Goal: Find contact information: Find contact information

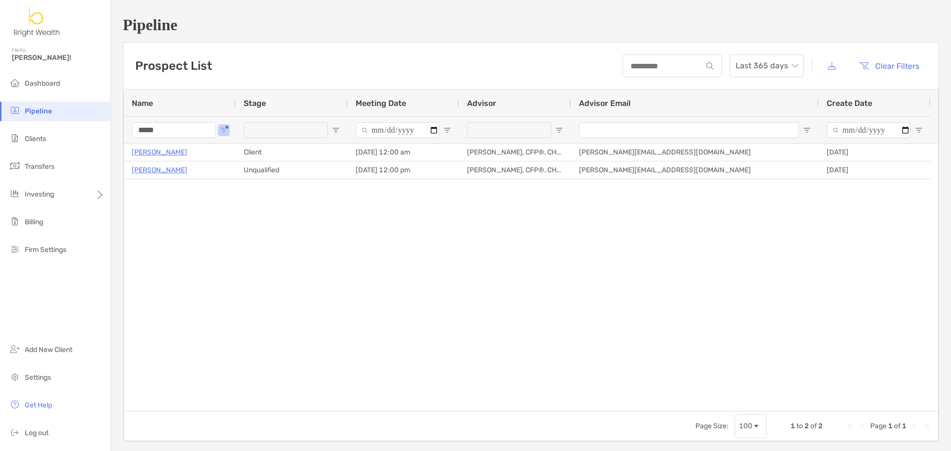
drag, startPoint x: 55, startPoint y: 81, endPoint x: 54, endPoint y: 68, distance: 13.5
click at [55, 81] on span "Dashboard" at bounding box center [42, 83] width 35 height 8
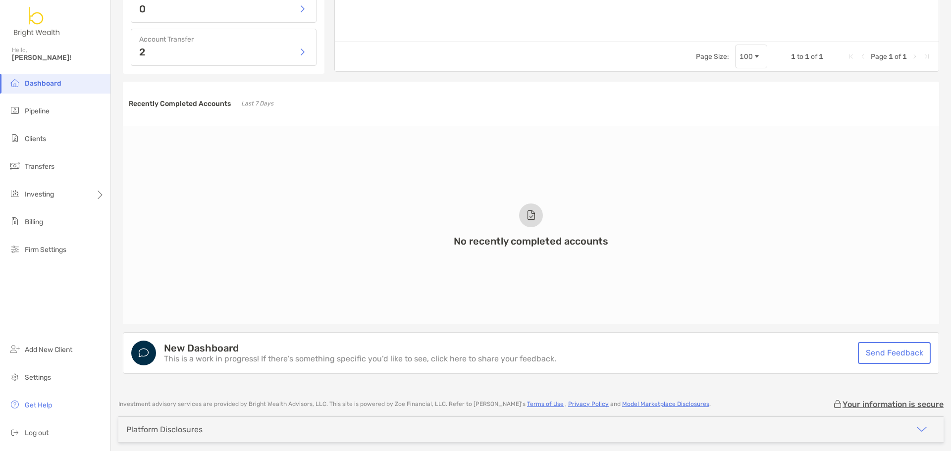
scroll to position [683, 0]
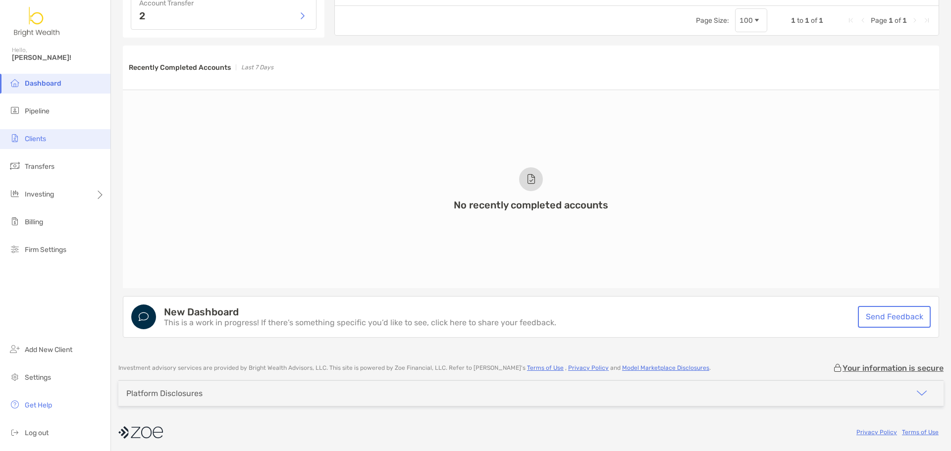
click at [43, 138] on span "Clients" at bounding box center [35, 139] width 21 height 8
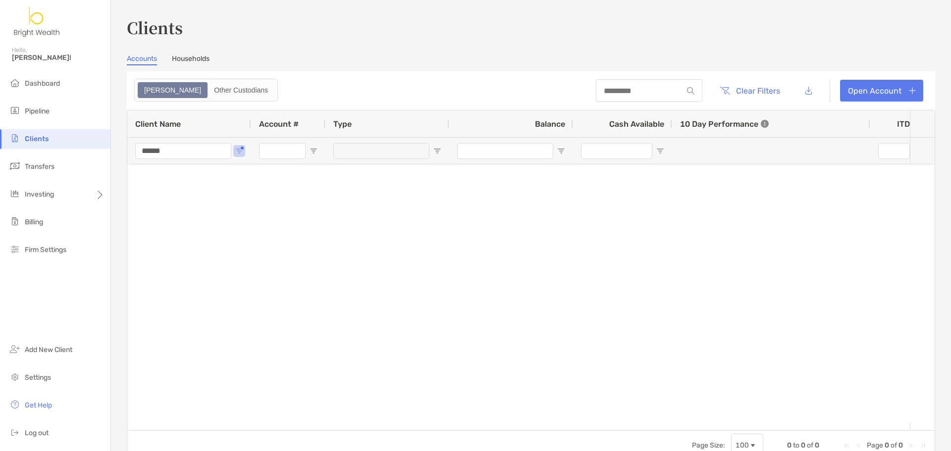
drag, startPoint x: 184, startPoint y: 152, endPoint x: 108, endPoint y: 142, distance: 77.0
click at [114, 143] on div "Clients Accounts Households Zoe Other Custodians Clear Filters Open Account 0 t…" at bounding box center [531, 225] width 840 height 451
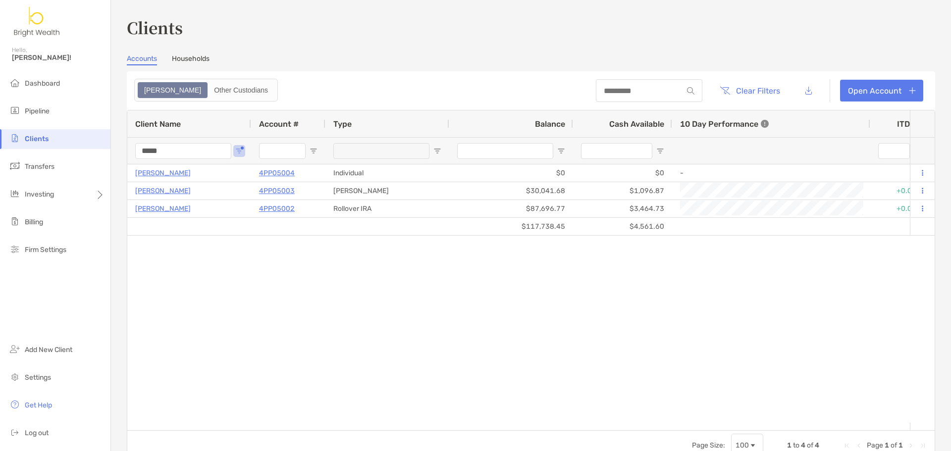
click at [353, 255] on div "Elias Kokaly 4PP05004 Individual $0 $0 - 0% 0% Completed Disabled elias kokaly'…" at bounding box center [518, 293] width 783 height 259
drag, startPoint x: 190, startPoint y: 152, endPoint x: 100, endPoint y: 135, distance: 91.2
click at [109, 139] on div "Clients Hello, Henry! Dashboard Pipeline Clients Transfers Investing Billing Fi…" at bounding box center [475, 225] width 951 height 451
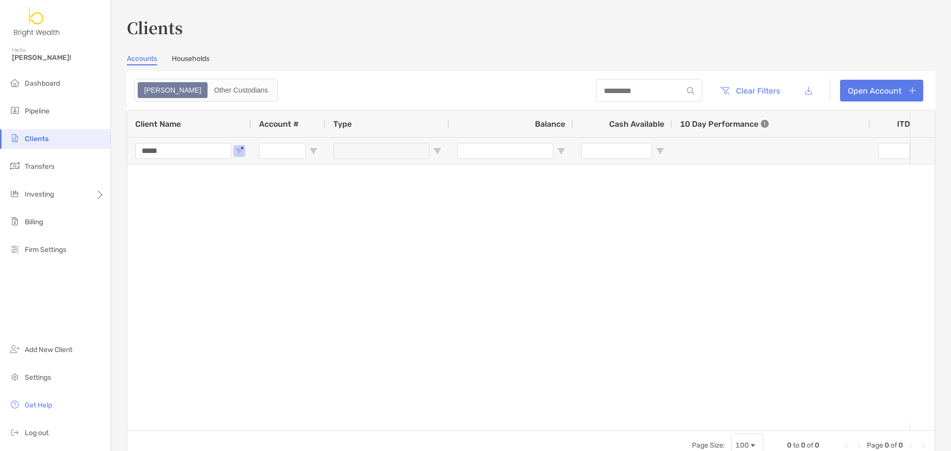
type input "*****"
click at [231, 148] on div "*****" at bounding box center [189, 150] width 124 height 27
click at [239, 152] on span "Open Filter Menu" at bounding box center [239, 151] width 8 height 8
click at [405, 235] on div at bounding box center [518, 293] width 783 height 259
click at [46, 115] on span "Pipeline" at bounding box center [37, 111] width 25 height 8
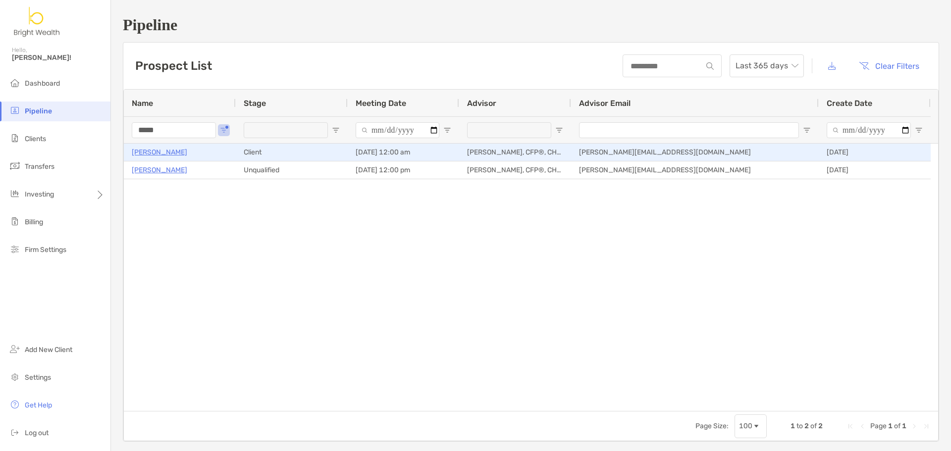
click at [146, 152] on p "Kelly Nicholas" at bounding box center [159, 152] width 55 height 12
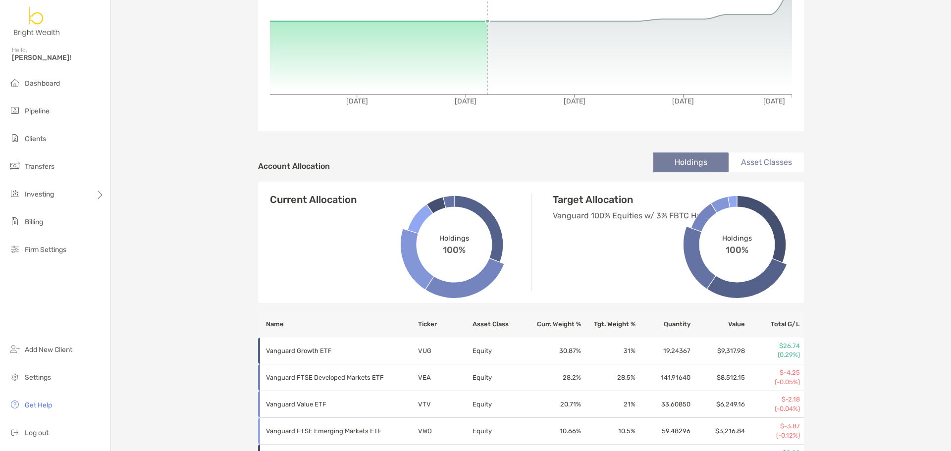
scroll to position [50, 0]
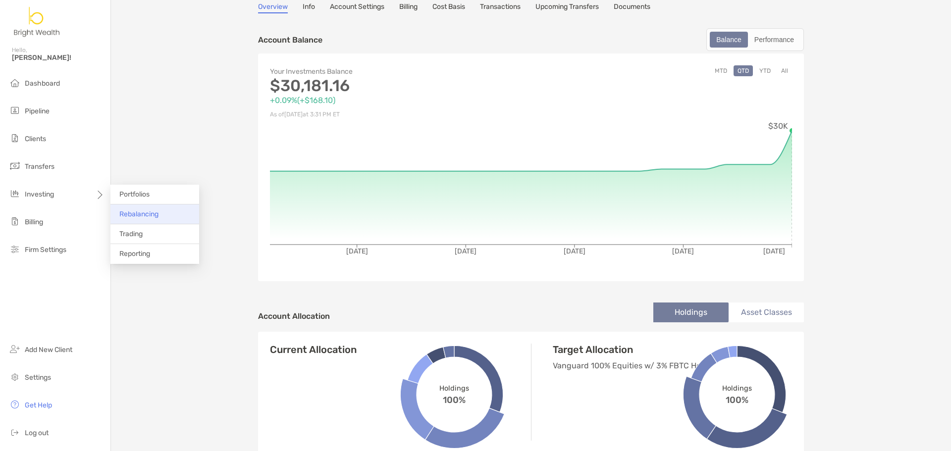
click at [151, 212] on span "Rebalancing" at bounding box center [138, 214] width 39 height 8
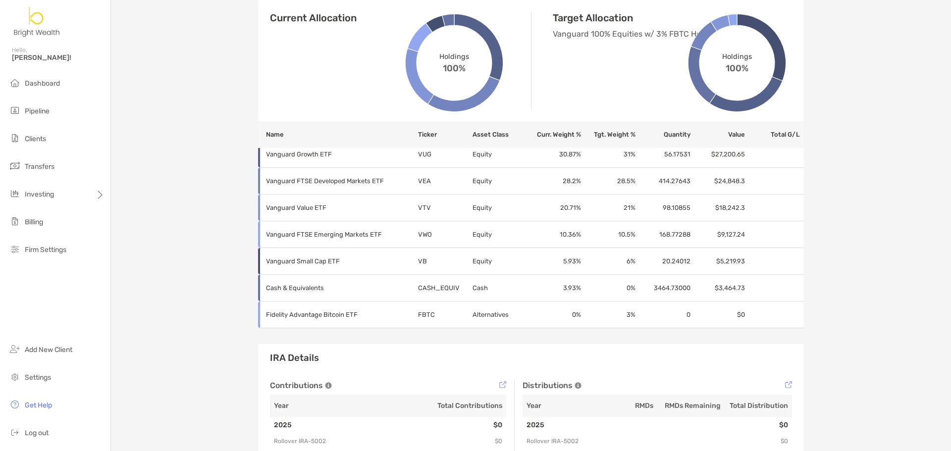
scroll to position [347, 0]
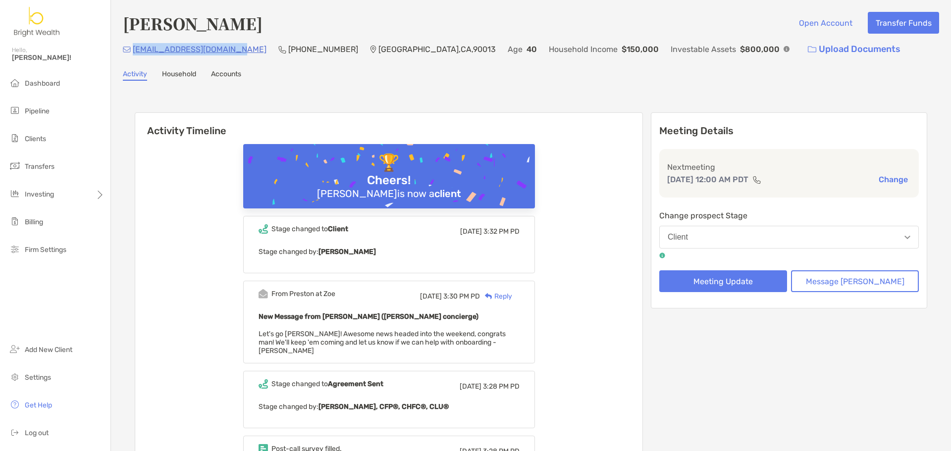
drag, startPoint x: 235, startPoint y: 49, endPoint x: 134, endPoint y: 48, distance: 100.6
click at [134, 48] on div "[EMAIL_ADDRESS][DOMAIN_NAME] (949) 246-[GEOGRAPHIC_DATA] Age [DEMOGRAPHIC_DATA]…" at bounding box center [531, 49] width 816 height 21
copy p "[EMAIL_ADDRESS][DOMAIN_NAME]"
